Goal: Information Seeking & Learning: Learn about a topic

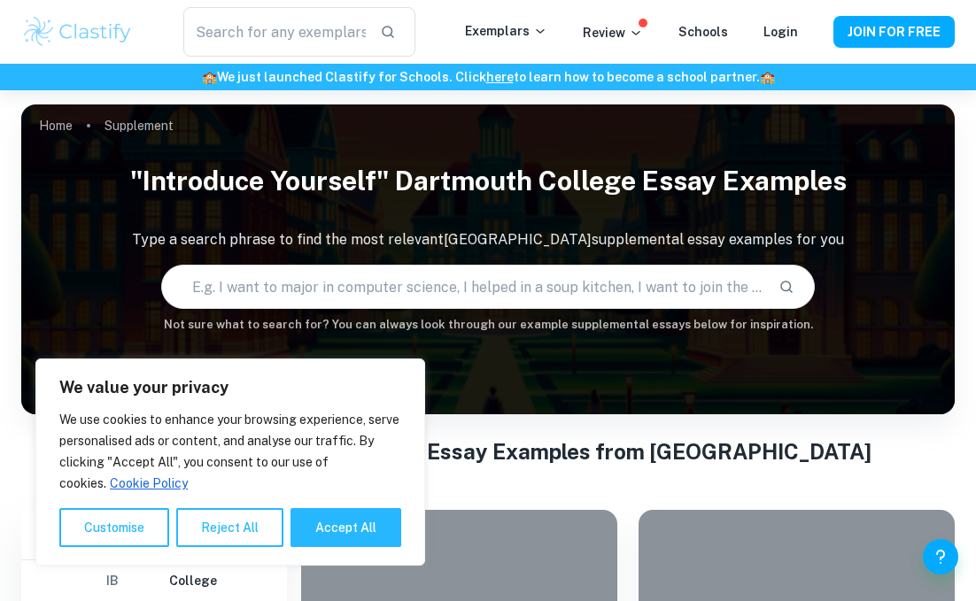
scroll to position [460, 0]
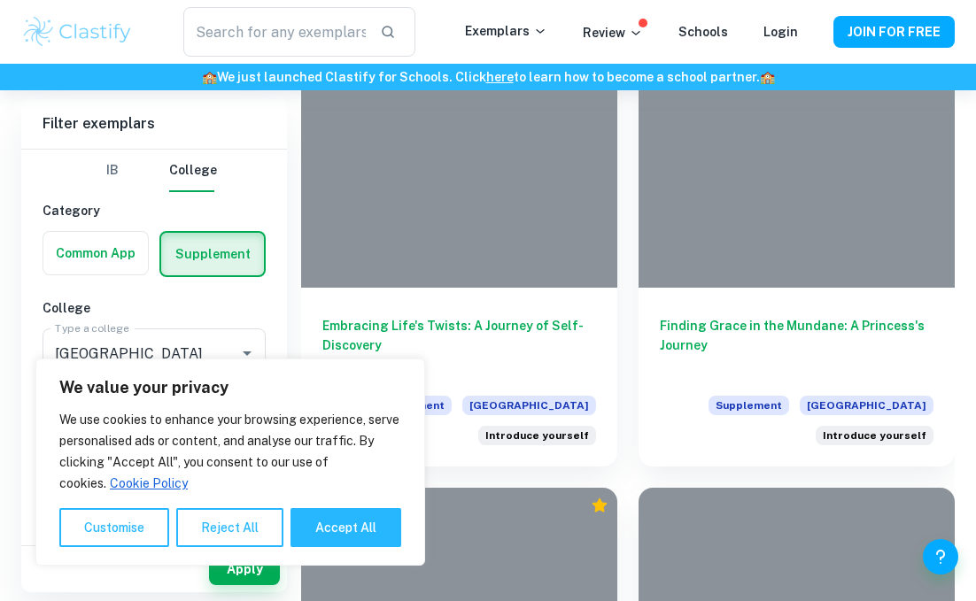
click at [342, 547] on button "Accept All" at bounding box center [346, 527] width 111 height 39
checkbox input "true"
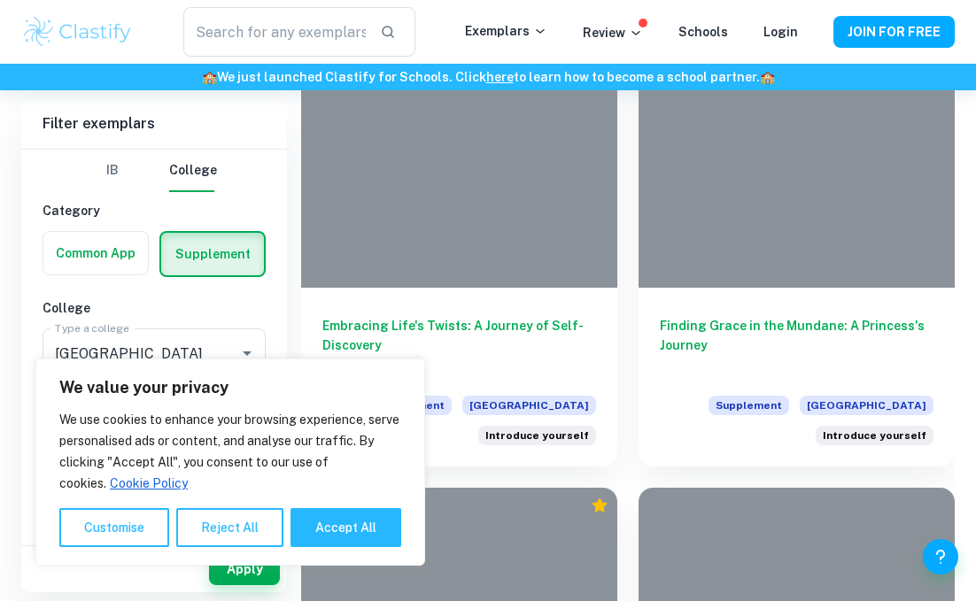
checkbox input "true"
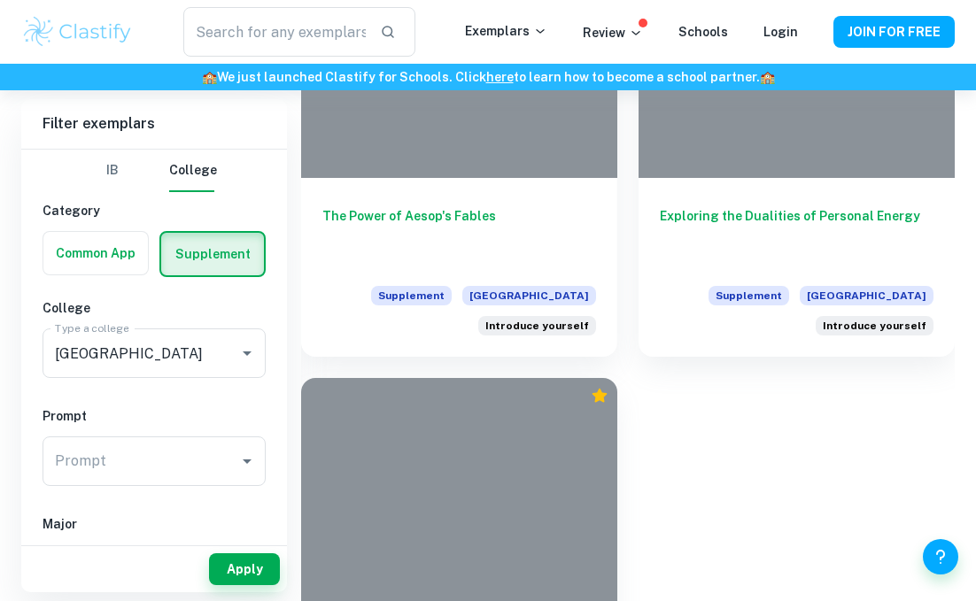
scroll to position [2217, 0]
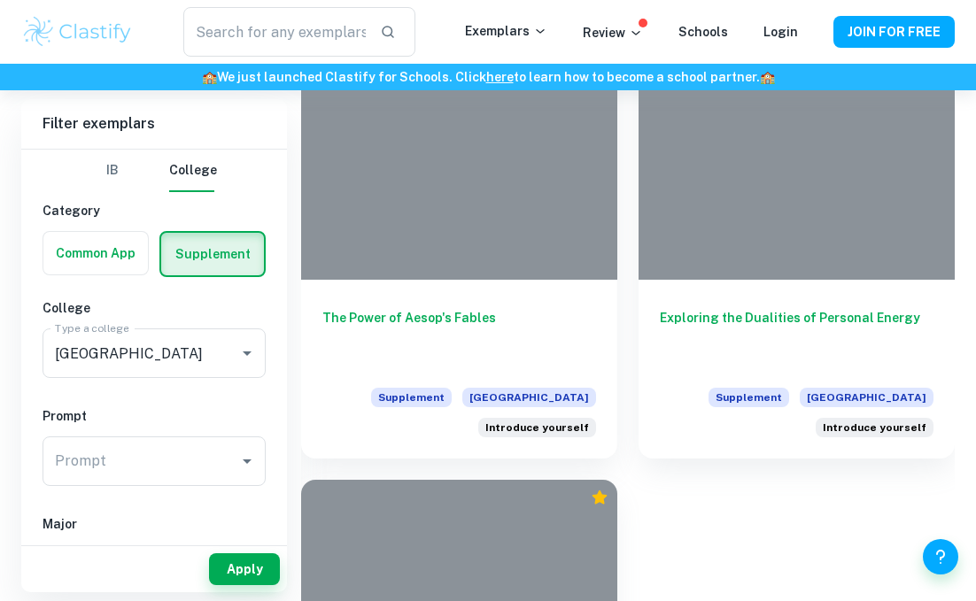
click at [893, 319] on h6 "Exploring the Dualities of Personal Energy" at bounding box center [797, 337] width 274 height 58
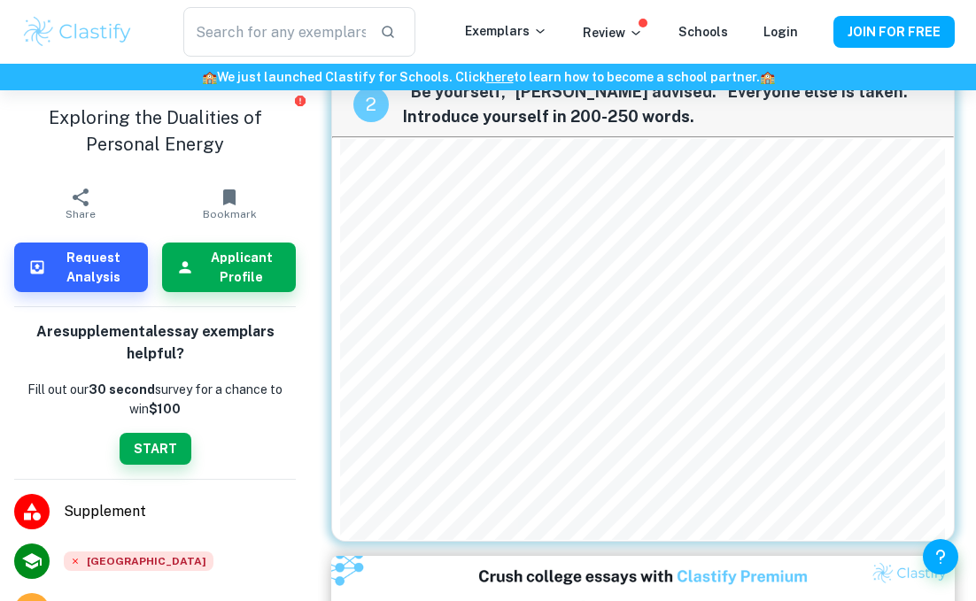
scroll to position [481, 0]
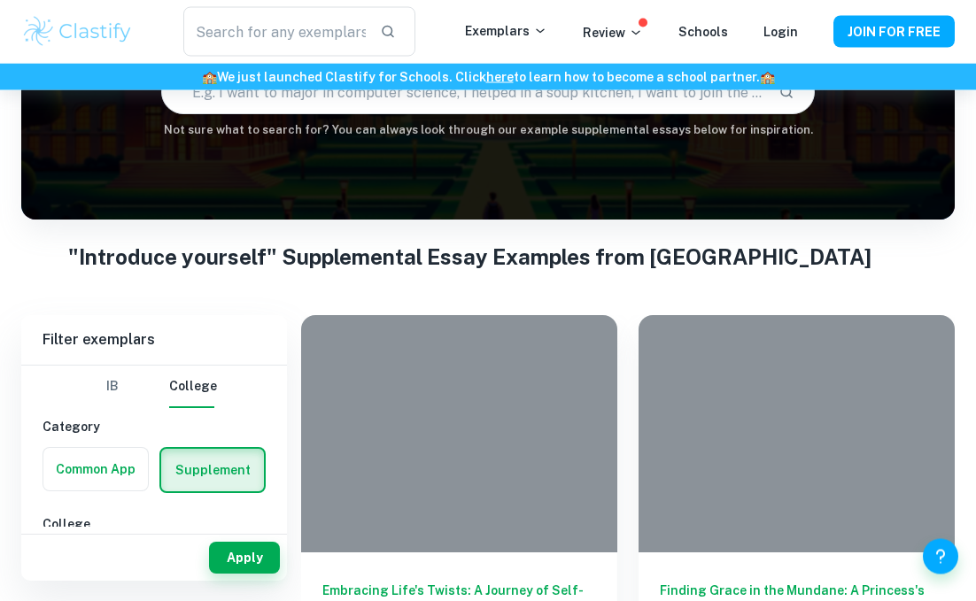
scroll to position [399, 0]
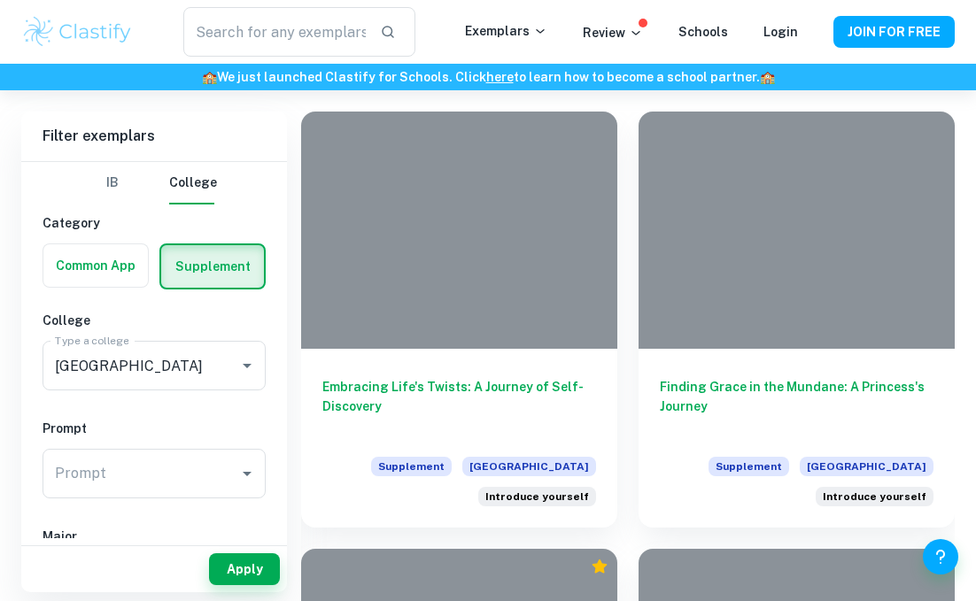
click at [346, 395] on h6 "Embracing Life's Twists: A Journey of Self-Discovery" at bounding box center [459, 406] width 274 height 58
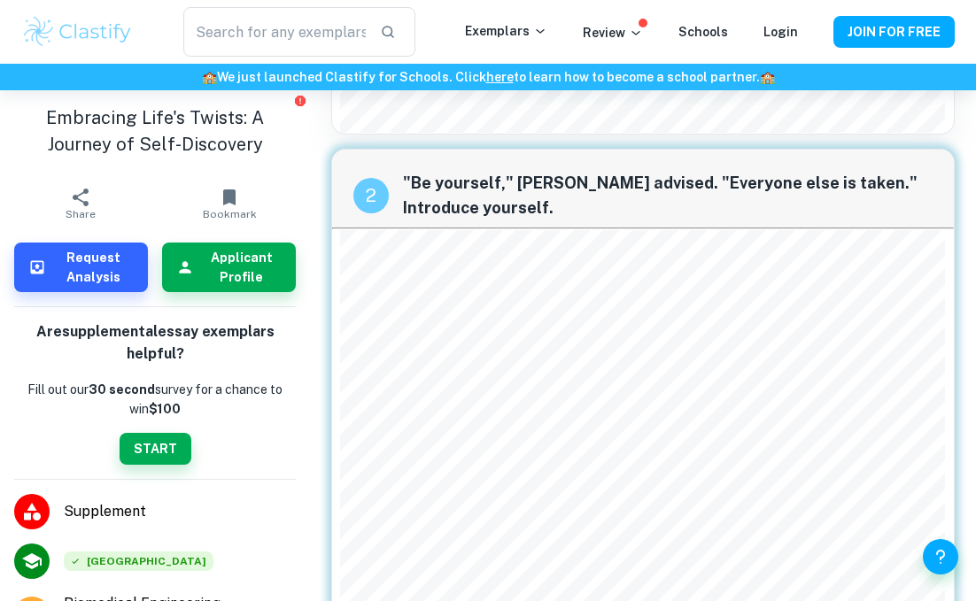
scroll to position [177, 0]
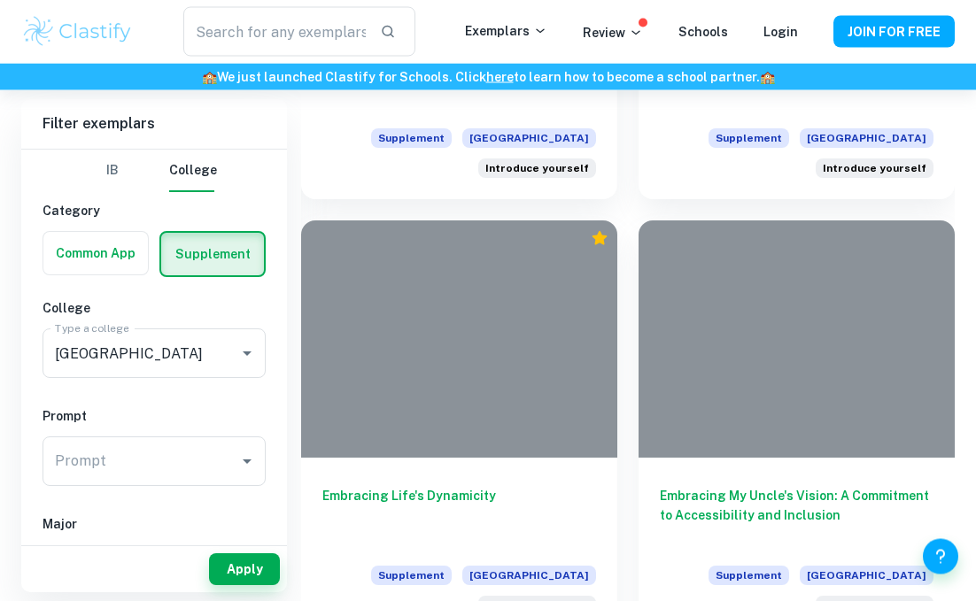
scroll to position [764, 0]
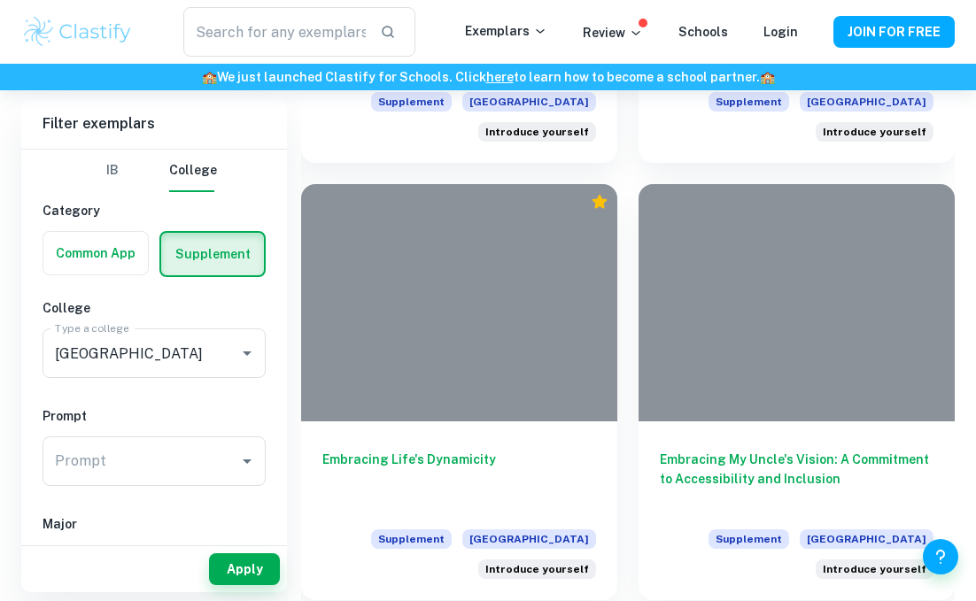
click at [353, 465] on h6 "Embracing Life's Dynamicity" at bounding box center [459, 479] width 274 height 58
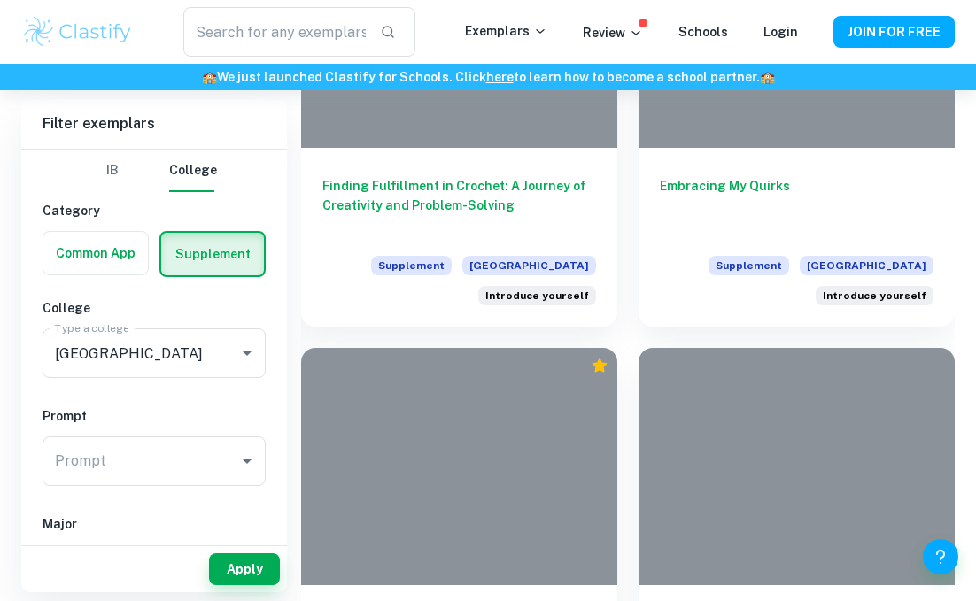
scroll to position [1924, 0]
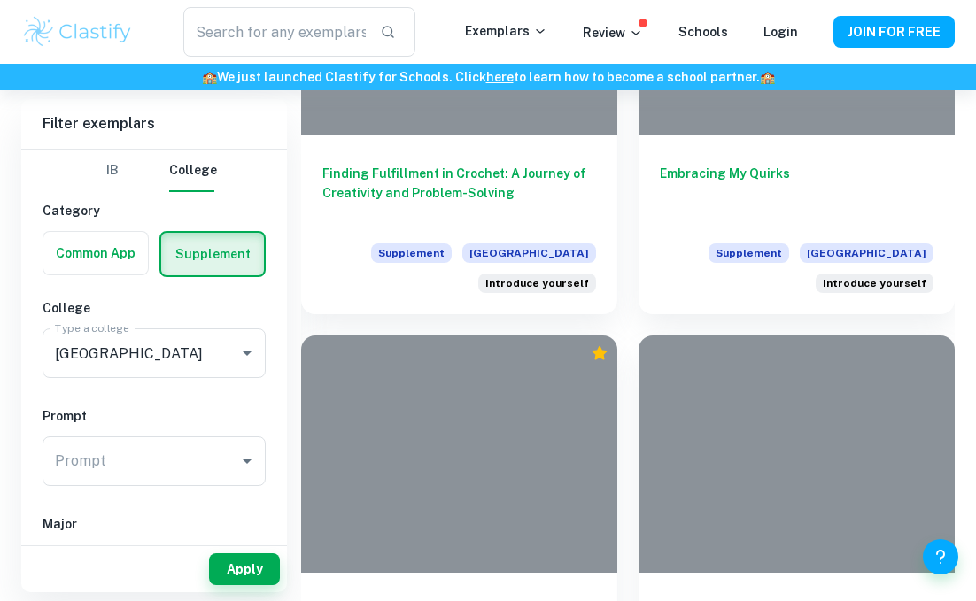
click at [681, 171] on h6 "Embracing My Quirks" at bounding box center [797, 193] width 274 height 58
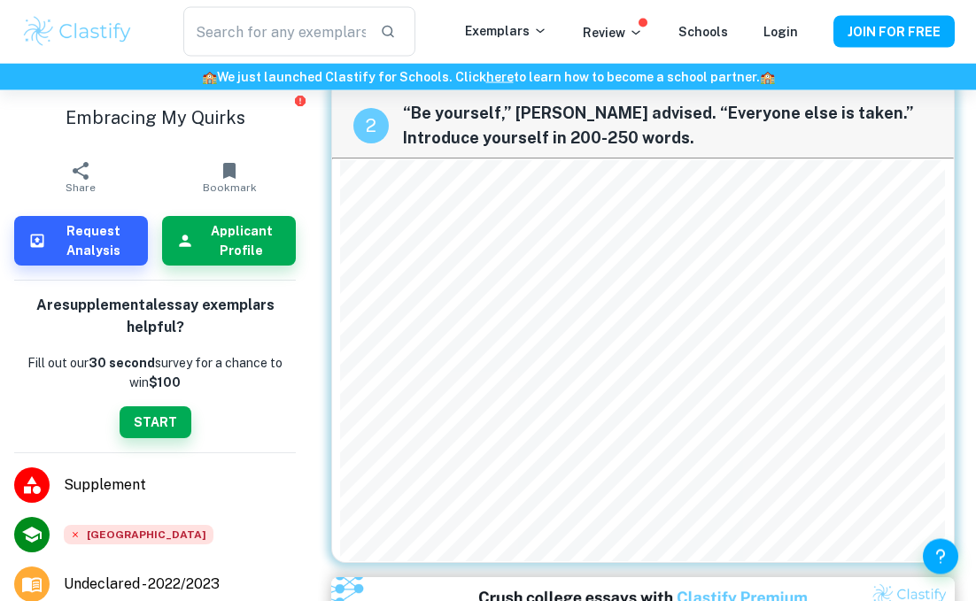
scroll to position [391, 0]
